Goal: Information Seeking & Learning: Understand process/instructions

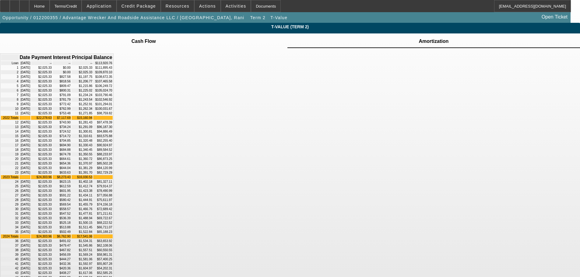
click at [418, 38] on td at bounding box center [433, 37] width 30 height 1
click at [50, 7] on div "Home" at bounding box center [39, 6] width 20 height 12
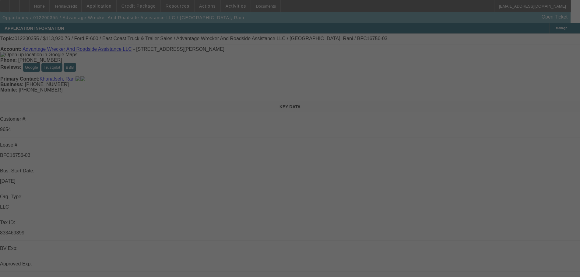
select select "0"
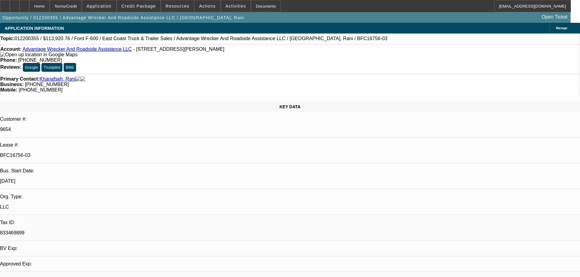
select select "0"
select select "6"
select select "0"
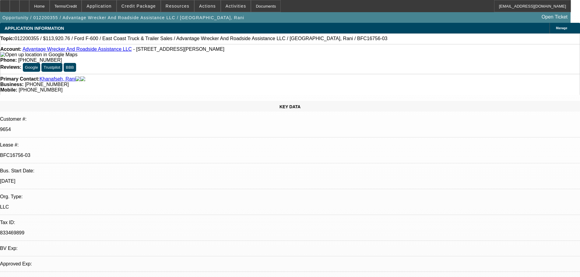
select select "0"
select select "6"
drag, startPoint x: 72, startPoint y: 107, endPoint x: 98, endPoint y: 108, distance: 26.5
click at [98, 153] on div "BFC16756-03" at bounding box center [290, 155] width 580 height 5
copy p "BFC16756-03"
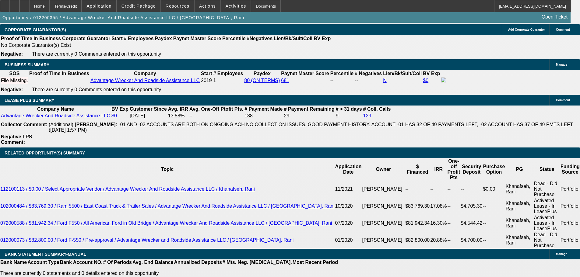
scroll to position [1035, 0]
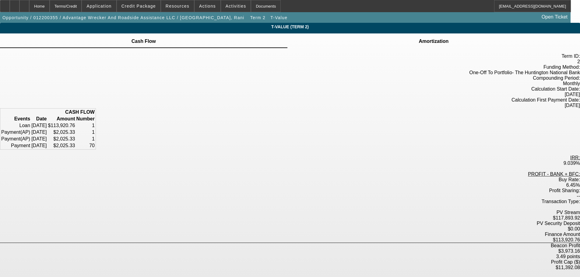
click at [418, 38] on td at bounding box center [433, 37] width 30 height 1
click at [375, 40] on div "Amortization" at bounding box center [433, 40] width 293 height 15
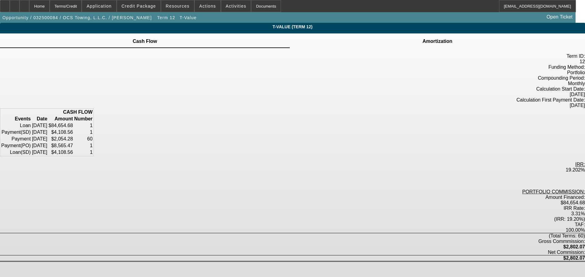
click at [422, 38] on td at bounding box center [437, 37] width 30 height 1
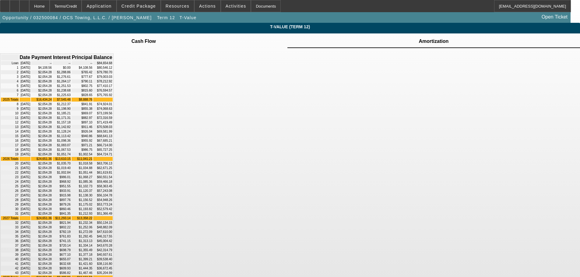
click at [156, 38] on td at bounding box center [143, 37] width 25 height 1
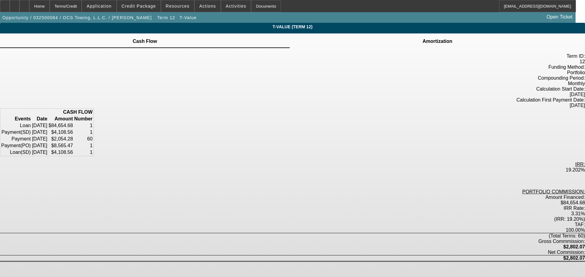
click at [422, 38] on td at bounding box center [437, 37] width 30 height 1
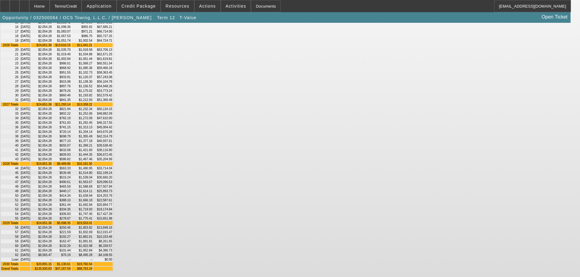
scroll to position [346, 0]
